Goal: Information Seeking & Learning: Learn about a topic

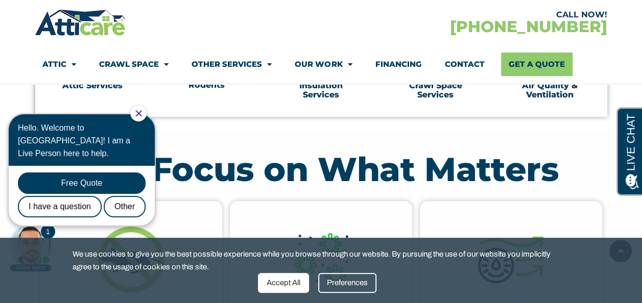
scroll to position [460, 0]
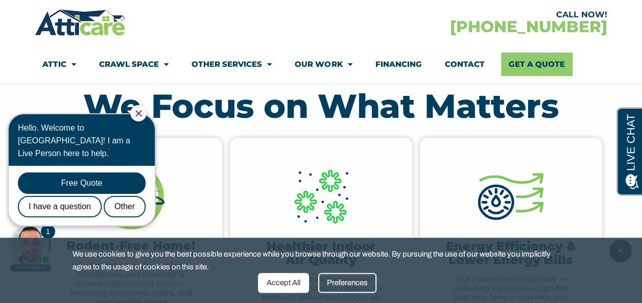
click at [147, 116] on div at bounding box center [138, 113] width 16 height 16
click at [142, 111] on icon "Close Chat" at bounding box center [138, 113] width 7 height 7
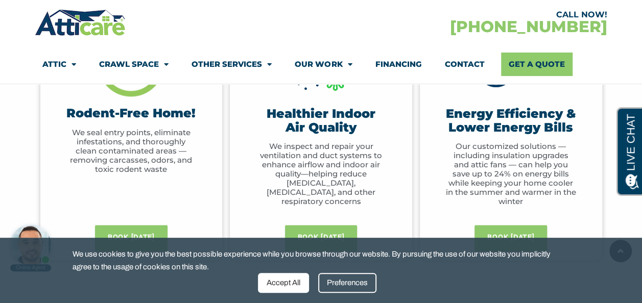
scroll to position [613, 0]
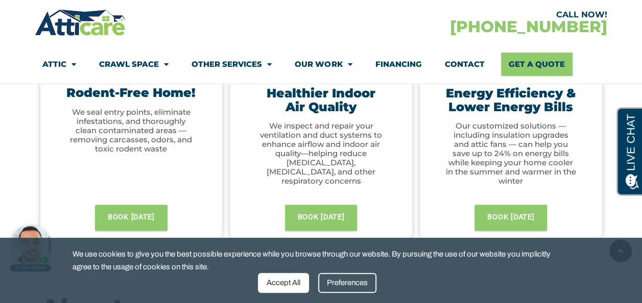
click at [291, 276] on div "Accept All" at bounding box center [283, 283] width 51 height 20
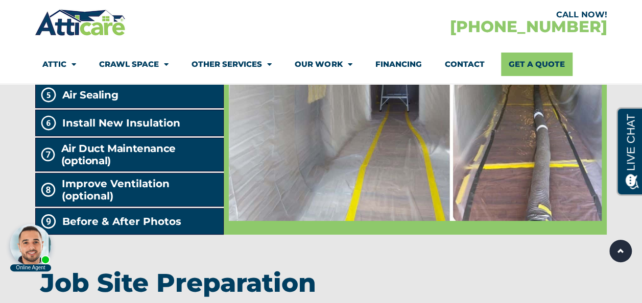
scroll to position [1737, 0]
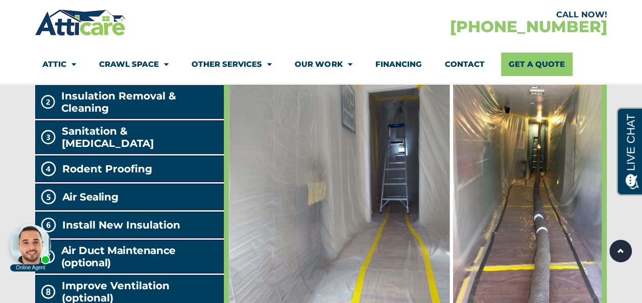
click at [552, 219] on img at bounding box center [415, 197] width 373 height 252
click at [346, 197] on img at bounding box center [415, 197] width 373 height 252
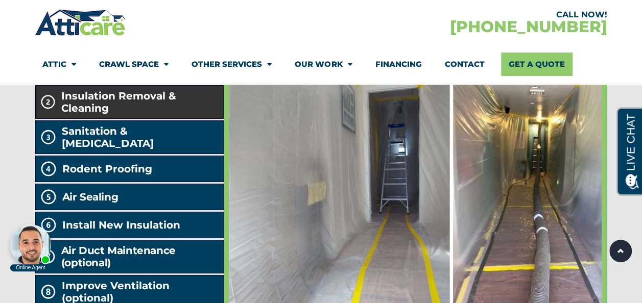
click at [144, 114] on span "Insulation Removal & Cleaning" at bounding box center [140, 102] width 158 height 25
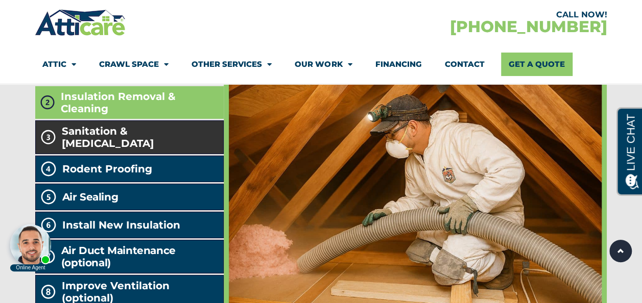
click at [148, 150] on span "Sanitation & [MEDICAL_DATA]" at bounding box center [140, 137] width 157 height 25
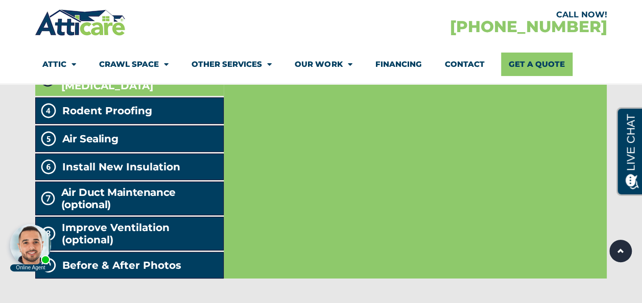
scroll to position [1839, 0]
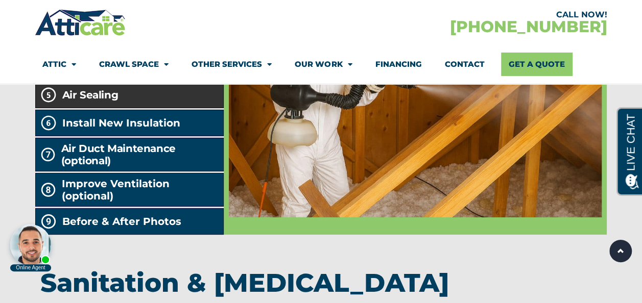
click at [142, 108] on li "Air Sealing" at bounding box center [129, 95] width 189 height 27
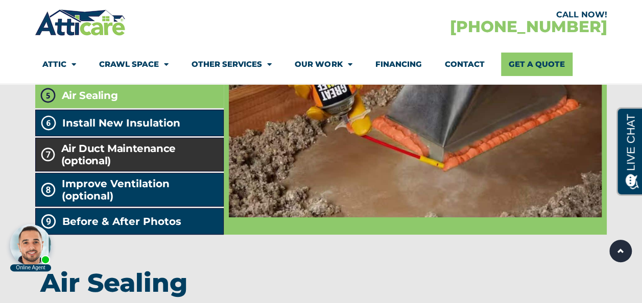
click at [123, 167] on h2 "Air Duct Maintenance (optional)" at bounding box center [140, 155] width 158 height 25
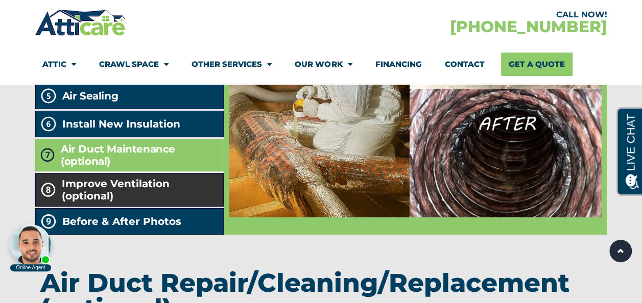
click at [173, 202] on span "Improve Ventilation (optional)" at bounding box center [141, 190] width 158 height 25
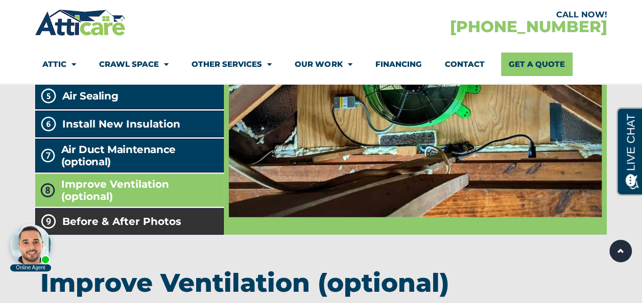
click at [185, 235] on li "Before & After Photos" at bounding box center [129, 221] width 189 height 27
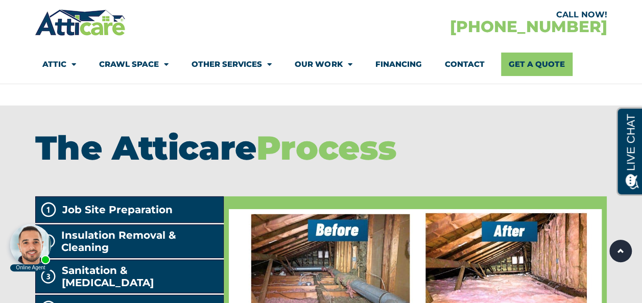
scroll to position [1701, 0]
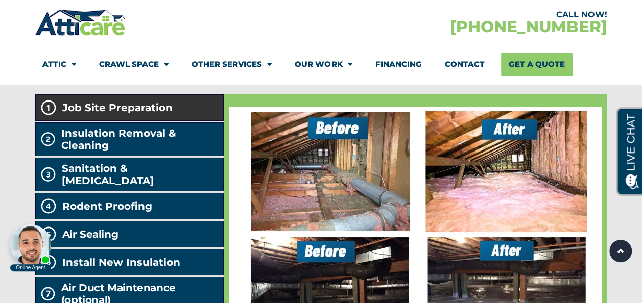
click at [148, 121] on li "Job Site Preparation" at bounding box center [129, 108] width 189 height 27
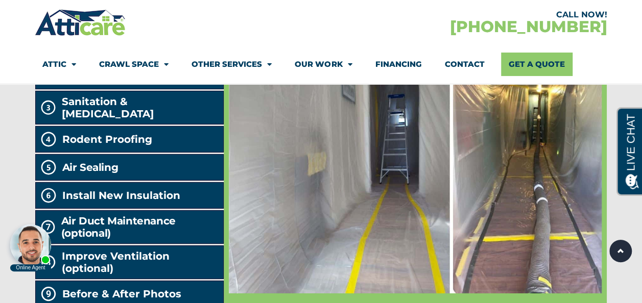
scroll to position [1803, 0]
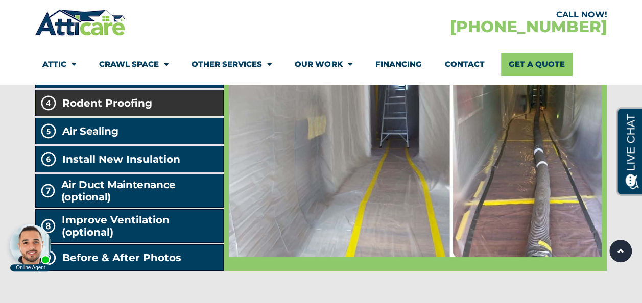
click at [139, 116] on li "Rodent Proofing" at bounding box center [129, 103] width 189 height 27
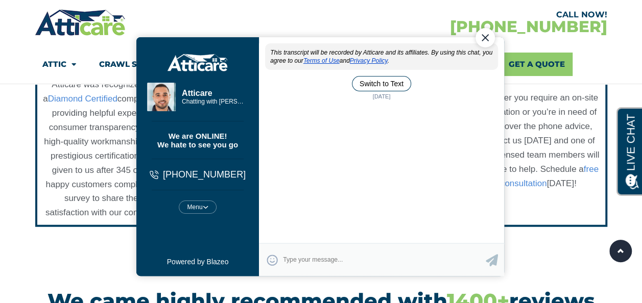
scroll to position [0, 0]
click at [379, 10] on div at bounding box center [326, 24] width 125 height 28
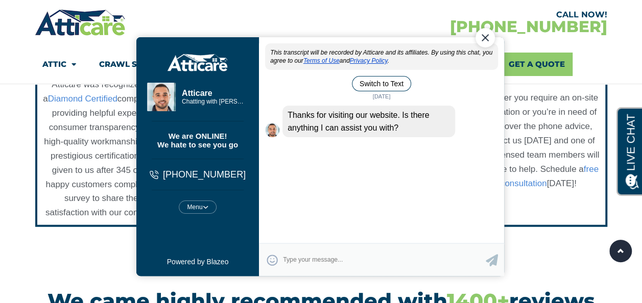
click at [486, 36] on div "Close Chat" at bounding box center [484, 37] width 19 height 19
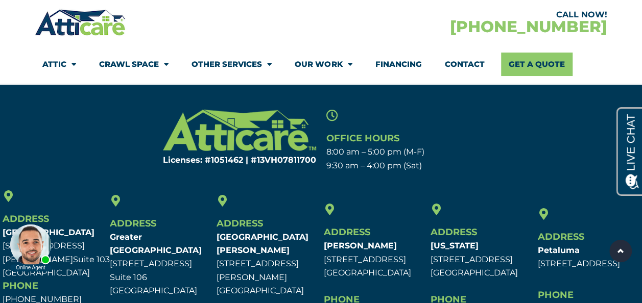
scroll to position [3401, 0]
